Goal: Transaction & Acquisition: Purchase product/service

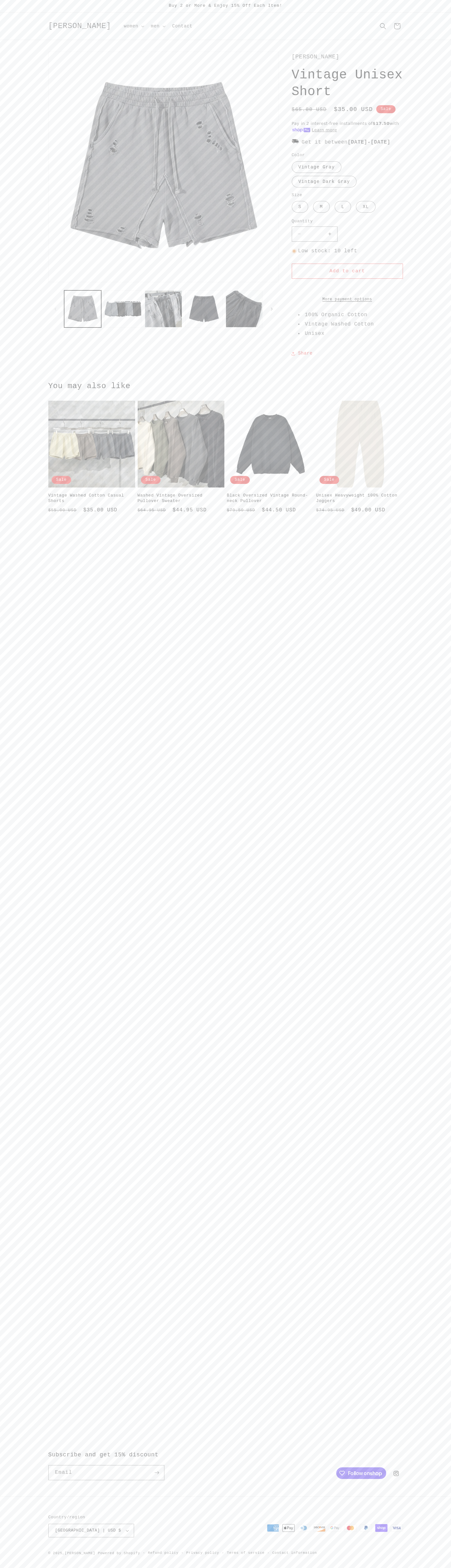
click at [316, 173] on label "Vintage Gray Variant sold out or unavailable" at bounding box center [317, 167] width 50 height 11
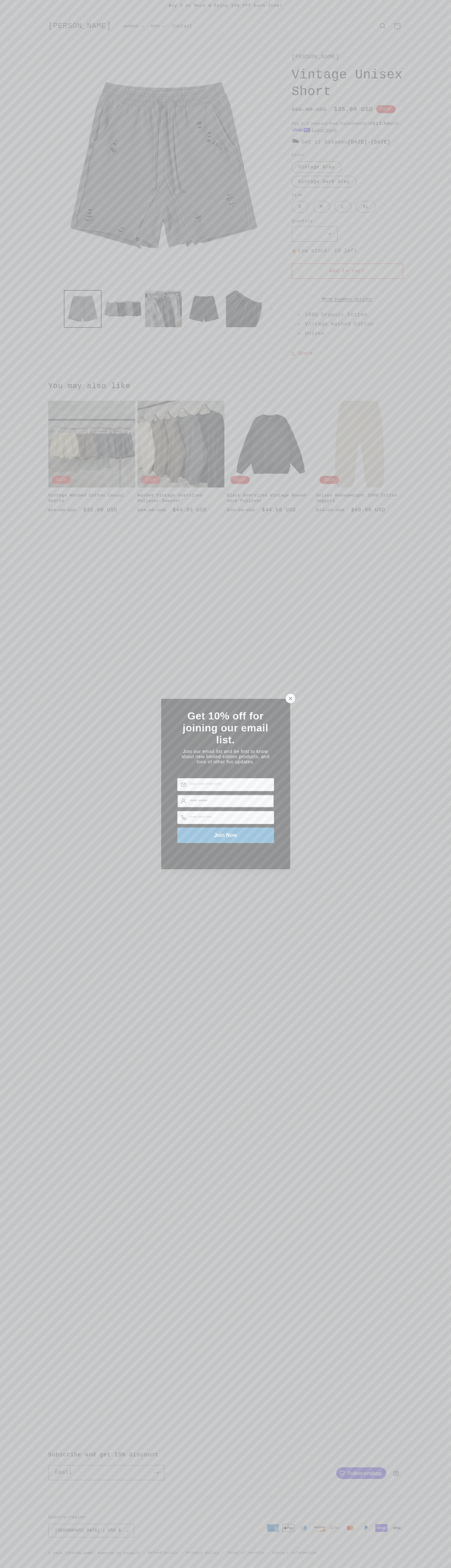
type input "**********"
click at [290, 698] on icon at bounding box center [289, 698] width 3 height 3
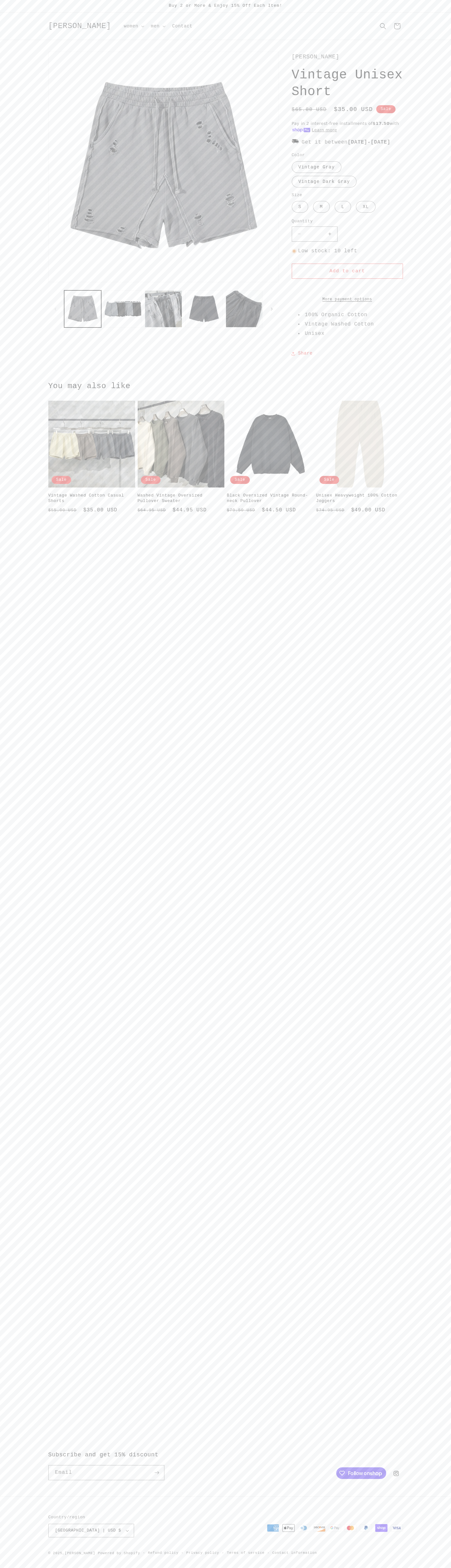
click at [347, 279] on button "Add to cart" at bounding box center [348, 271] width 111 height 15
click at [347, 126] on button "Check out" at bounding box center [346, 126] width 96 height 15
click at [397, 26] on icon at bounding box center [397, 26] width 14 height 14
